Goal: Find specific page/section: Find specific page/section

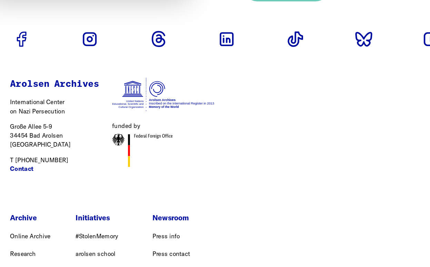
scroll to position [2245, 0]
click at [30, 179] on link "Contact" at bounding box center [40, 183] width 20 height 8
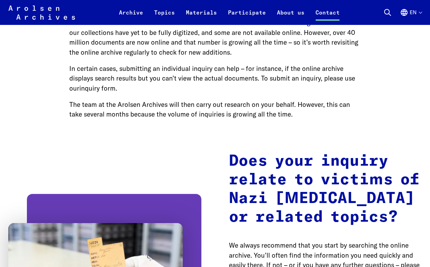
scroll to position [862, 0]
click at [107, 85] on link "inquiry form" at bounding box center [97, 88] width 36 height 8
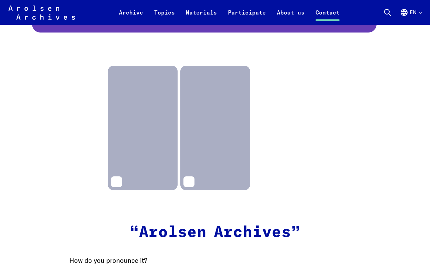
scroll to position [2517, 0]
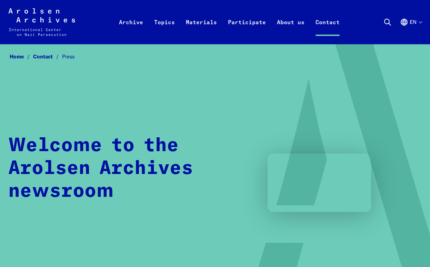
click at [44, 57] on link "Contact" at bounding box center [47, 56] width 29 height 7
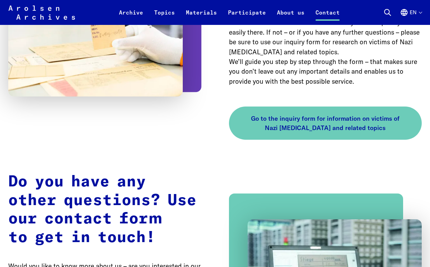
scroll to position [1120, 0]
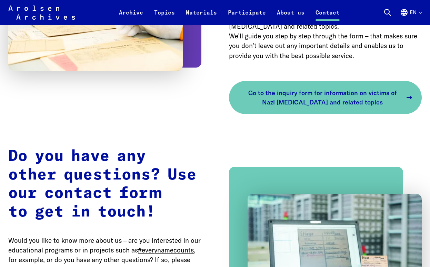
click at [291, 88] on span "Go to the inquiry form for information on victims of Nazi [MEDICAL_DATA] and re…" at bounding box center [323, 97] width 160 height 19
